Goal: Information Seeking & Learning: Check status

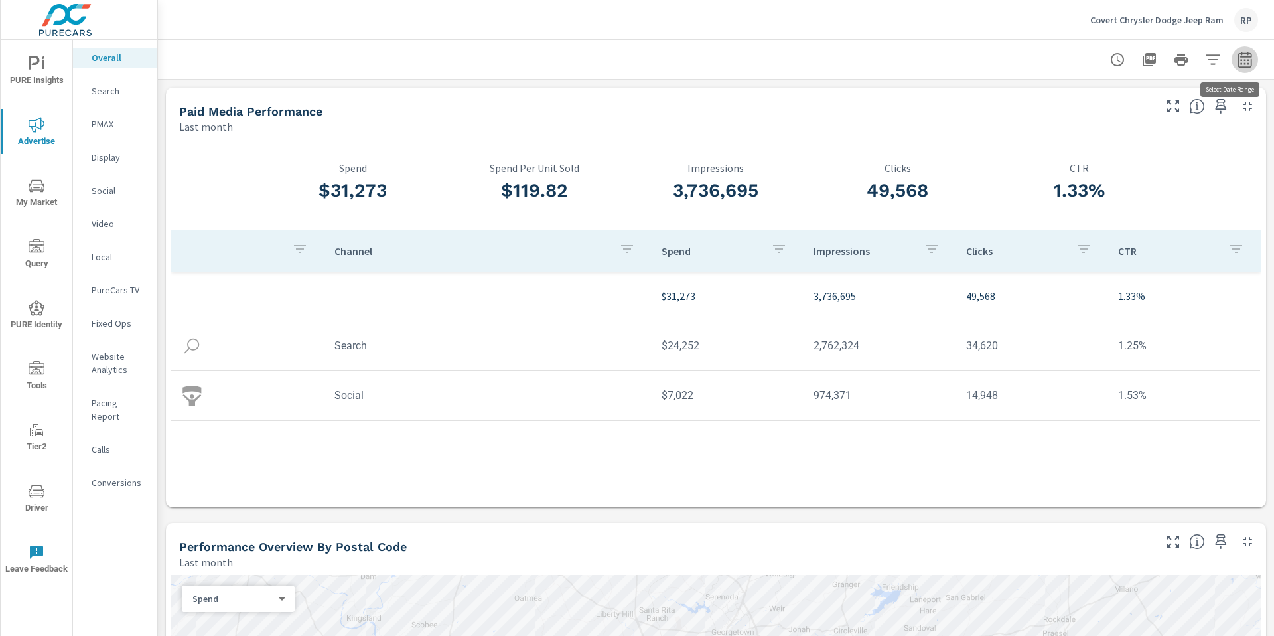
click at [1237, 63] on icon "button" at bounding box center [1245, 60] width 16 height 16
select select "Last month"
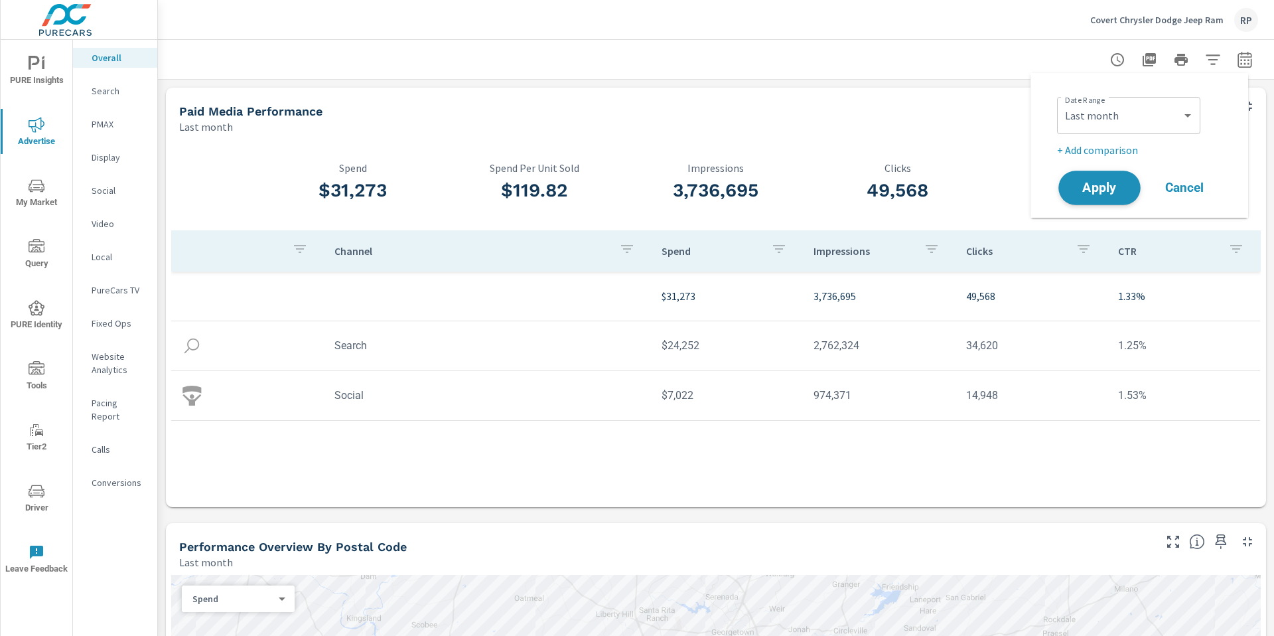
click at [1091, 197] on button "Apply" at bounding box center [1100, 188] width 82 height 35
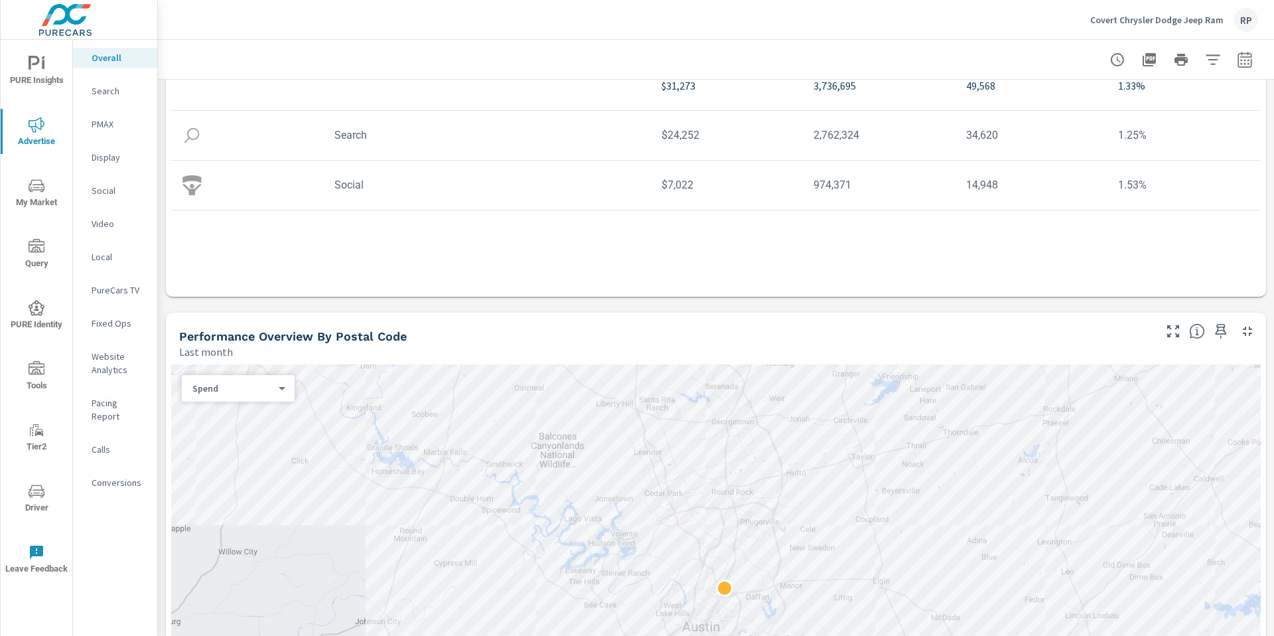
scroll to position [267, 0]
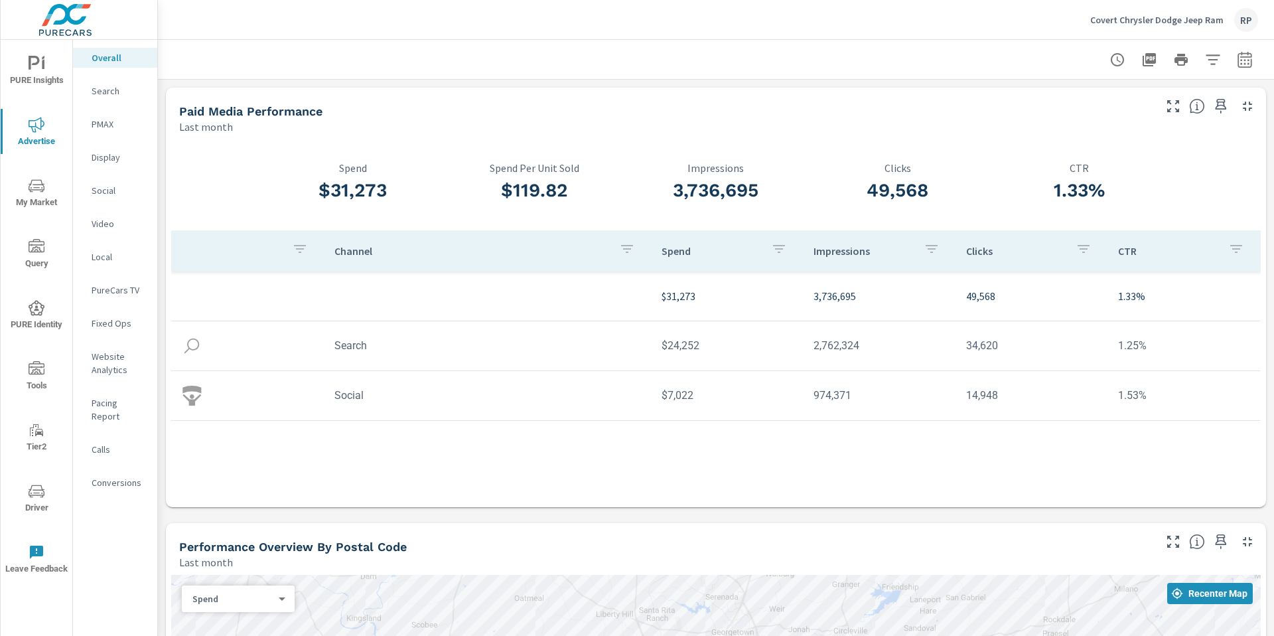
drag, startPoint x: 1274, startPoint y: 155, endPoint x: 1204, endPoint y: 50, distance: 125.9
click at [1204, 50] on div "Overall Performance Covert Chrysler Dodge Jeep Ram Report date range: [DATE] - …" at bounding box center [716, 338] width 1116 height 596
click at [103, 193] on p "Social" at bounding box center [119, 190] width 55 height 13
